Goal: Find specific page/section: Find specific page/section

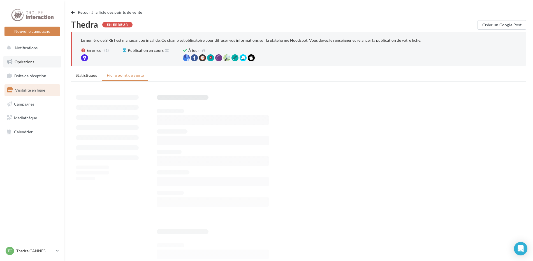
click at [28, 61] on span "Opérations" at bounding box center [25, 61] width 20 height 5
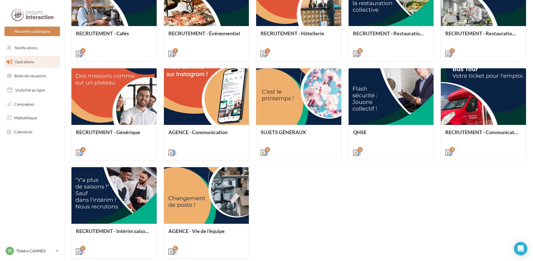
scroll to position [129, 0]
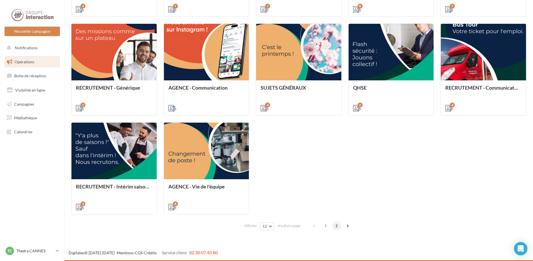
click at [335, 225] on span "2" at bounding box center [336, 225] width 9 height 9
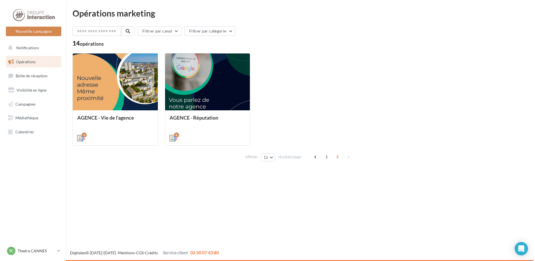
scroll to position [0, 0]
